Goal: Task Accomplishment & Management: Complete application form

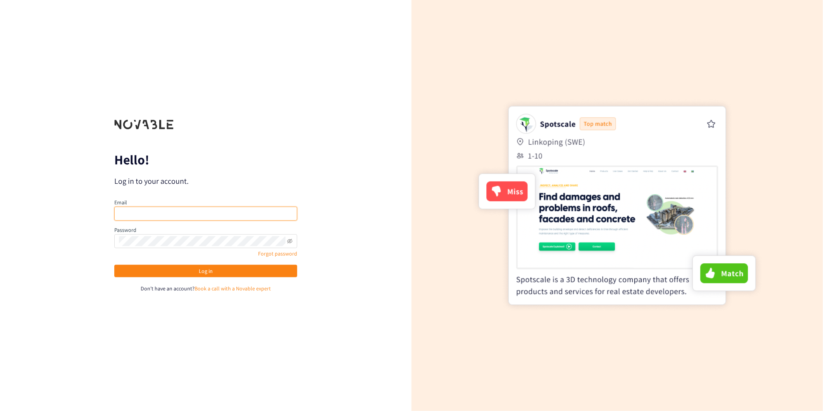
click at [177, 210] on input "email" at bounding box center [205, 214] width 183 height 14
type input "[PERSON_NAME][EMAIL_ADDRESS][PERSON_NAME][DOMAIN_NAME]"
click at [289, 242] on icon "eye-invisible" at bounding box center [289, 240] width 5 height 5
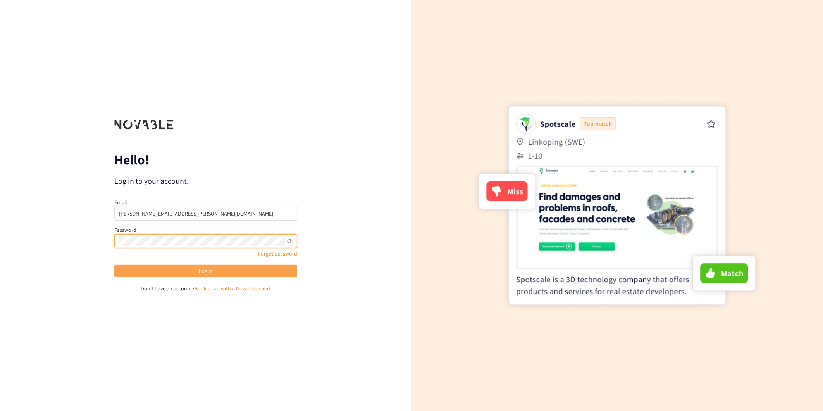
click at [249, 270] on button "Log in" at bounding box center [205, 271] width 183 height 12
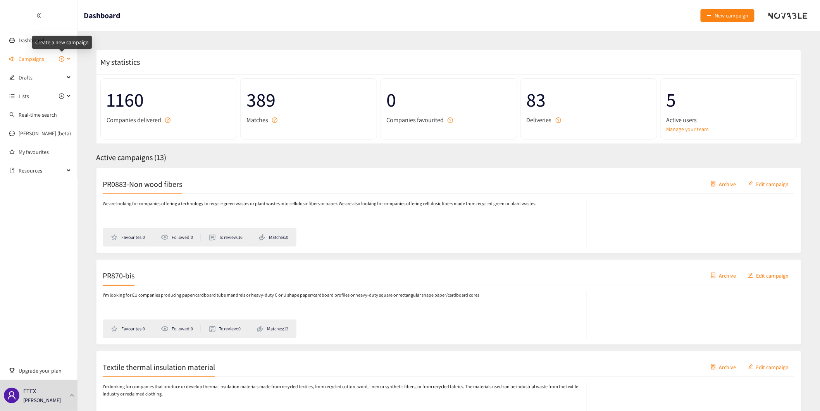
click at [61, 60] on icon "plus-circle" at bounding box center [61, 58] width 5 height 5
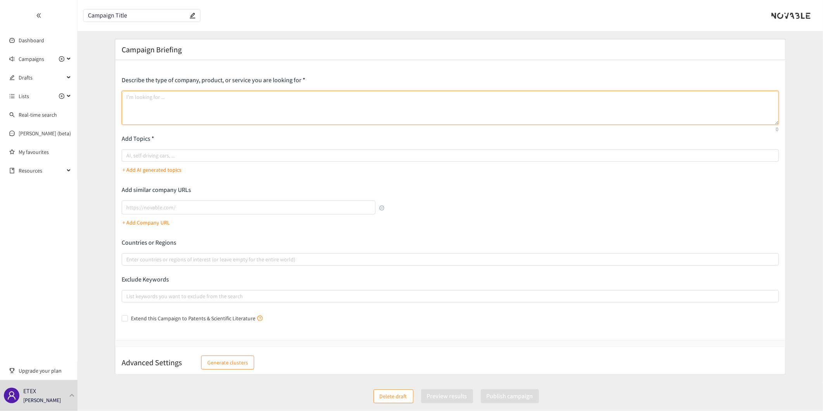
click at [135, 95] on textarea at bounding box center [450, 108] width 657 height 34
